Goal: Task Accomplishment & Management: Use online tool/utility

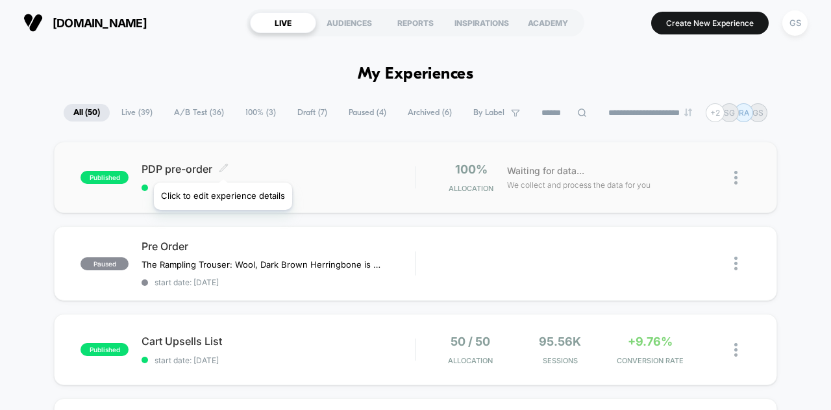
click at [222, 166] on icon at bounding box center [224, 168] width 10 height 10
click at [728, 176] on div at bounding box center [733, 177] width 36 height 31
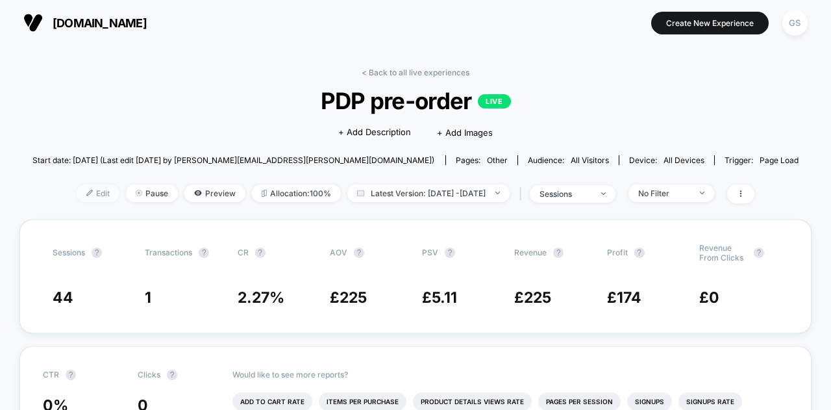
click at [79, 195] on span "Edit" at bounding box center [98, 193] width 43 height 18
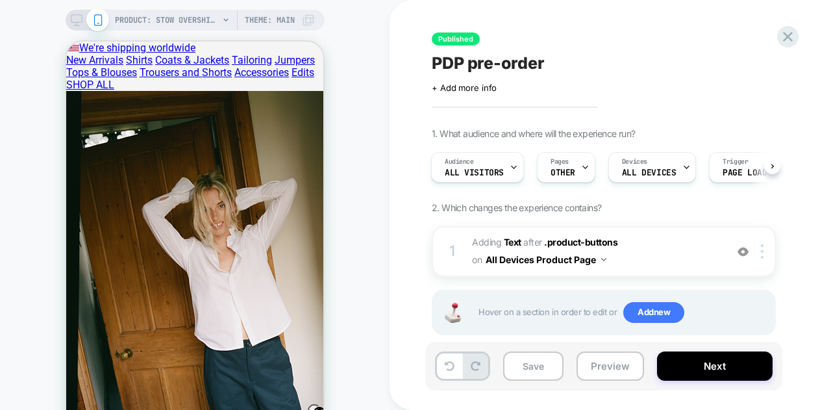
click at [20, 292] on div "PRODUCT: Stow Overshirt: Brushed Twill, Mocha PRODUCT: Stow Overshirt: Brushed …" at bounding box center [195, 234] width 390 height 442
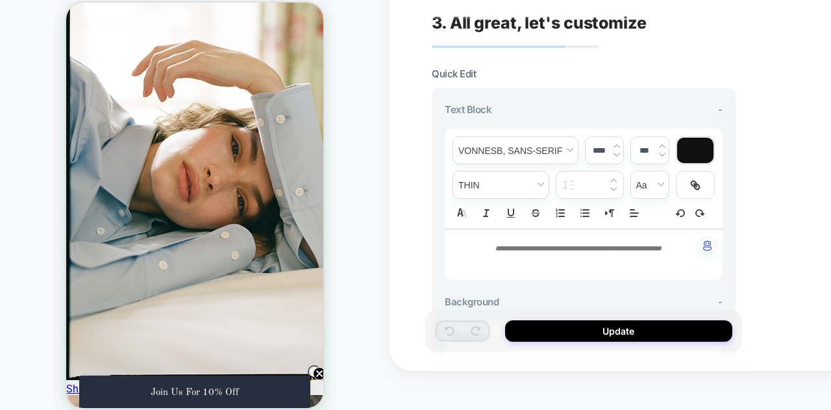
scroll to position [475, 0]
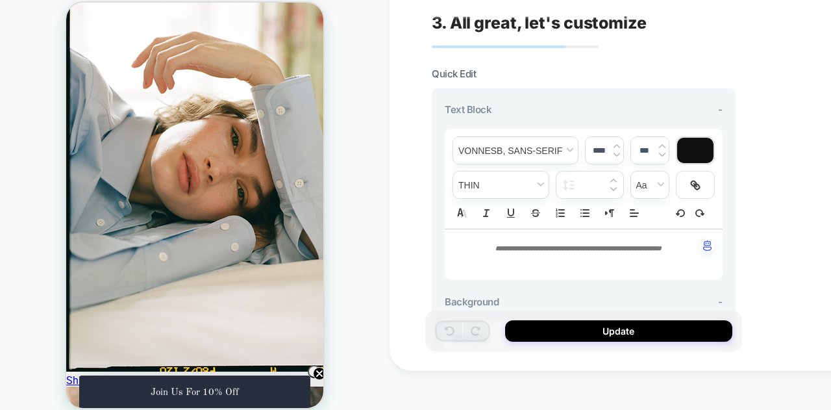
type input "****"
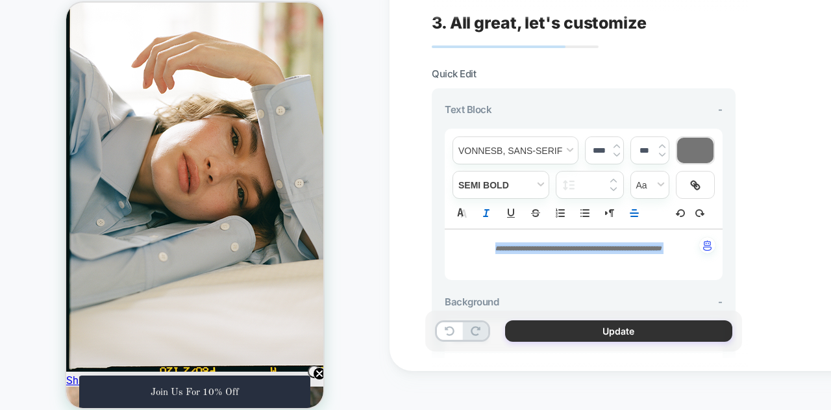
click at [587, 329] on button "Update" at bounding box center [618, 330] width 227 height 21
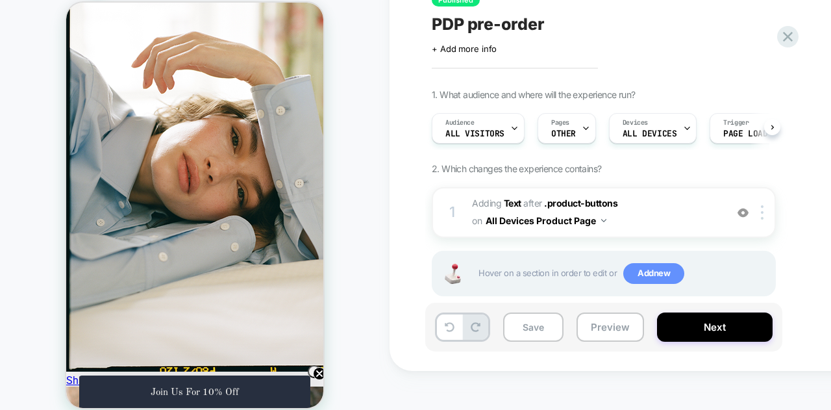
scroll to position [0, 1]
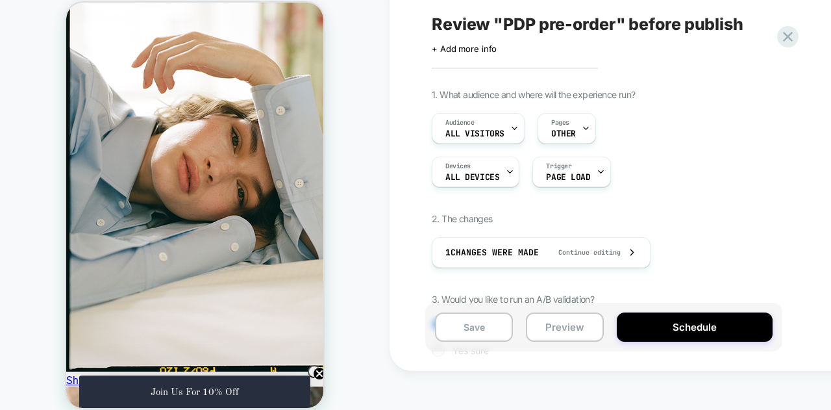
drag, startPoint x: 470, startPoint y: 327, endPoint x: 503, endPoint y: 357, distance: 43.7
click at [503, 357] on div "Save Preview Schedule" at bounding box center [675, 334] width 487 height 62
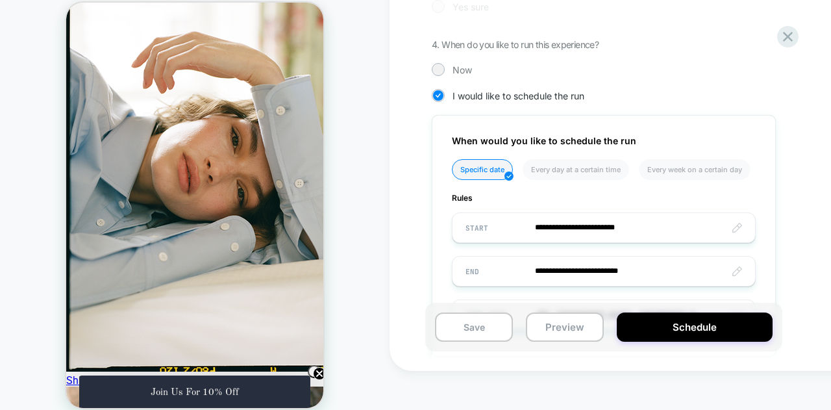
scroll to position [348, 0]
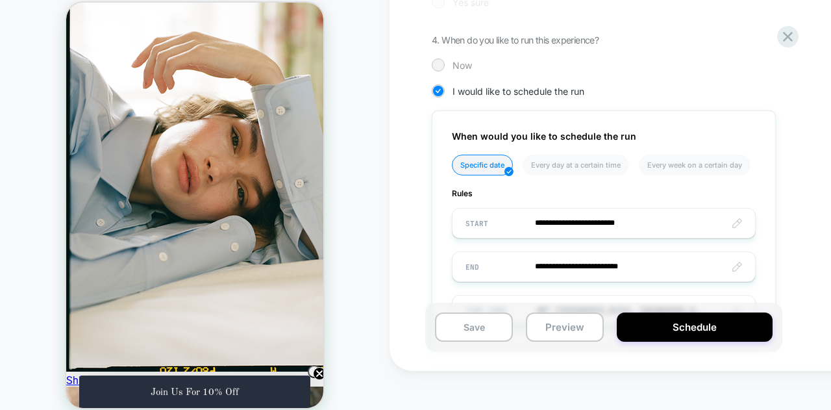
click at [453, 62] on span "Now" at bounding box center [462, 65] width 19 height 11
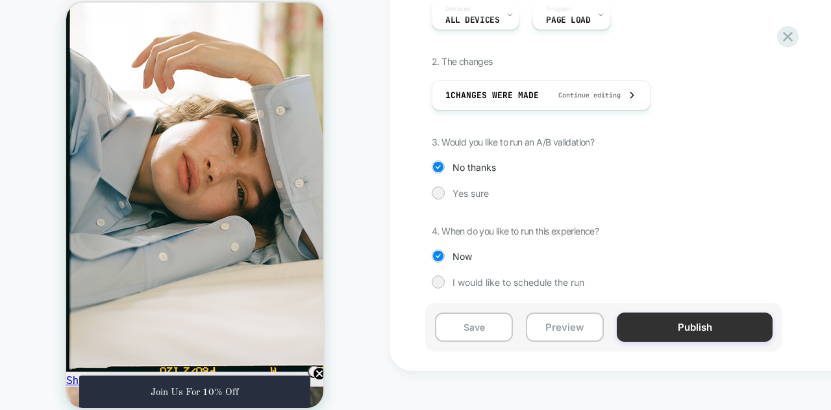
click at [656, 325] on button "Publish" at bounding box center [695, 326] width 156 height 29
